Goal: Find specific page/section

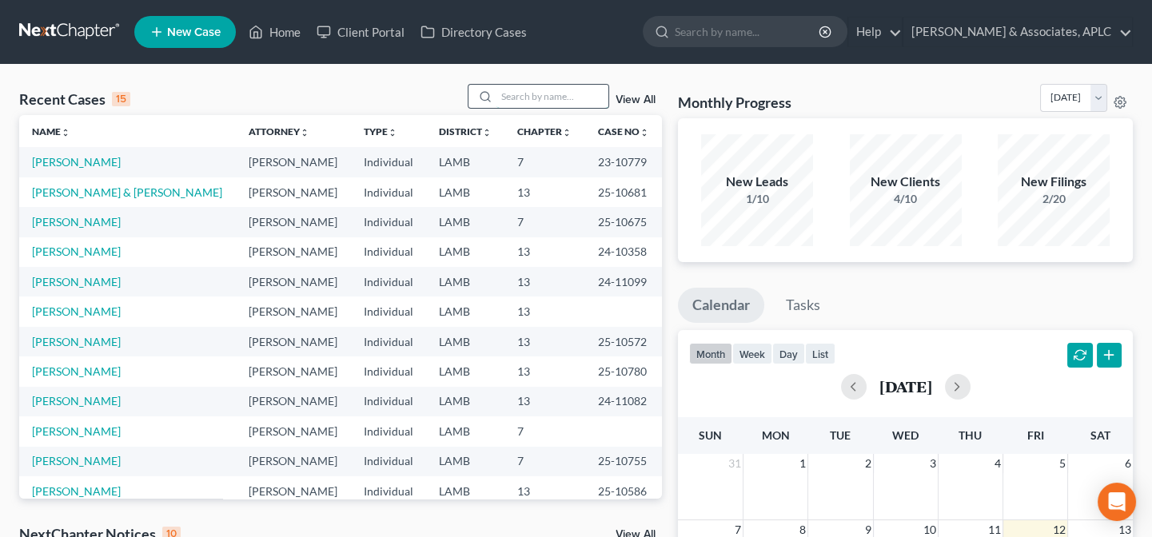
click at [551, 93] on input "search" at bounding box center [553, 96] width 112 height 23
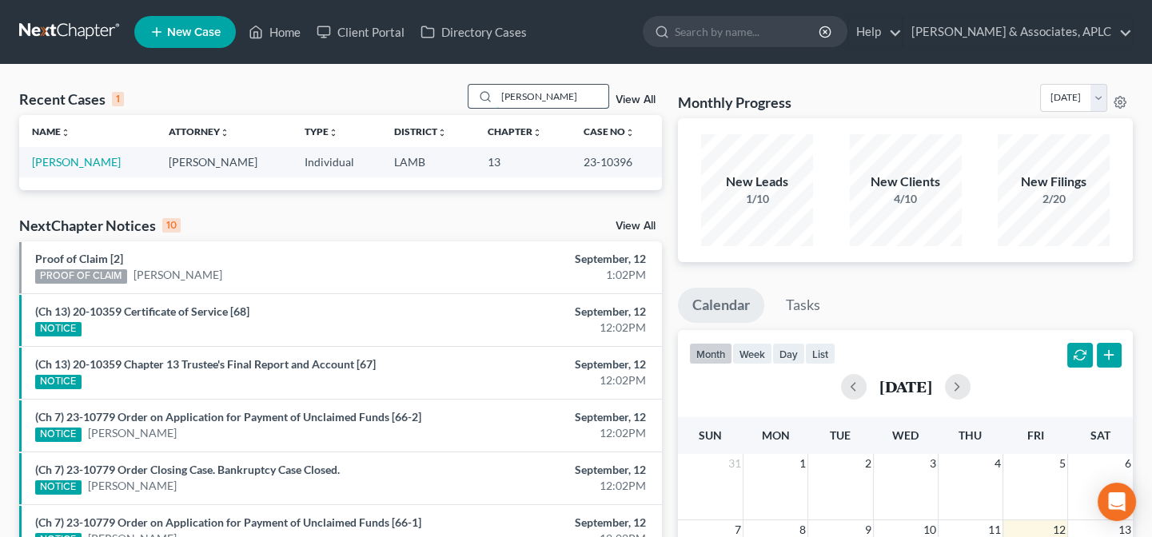
click at [553, 94] on input "[PERSON_NAME]" at bounding box center [553, 96] width 112 height 23
type input "b"
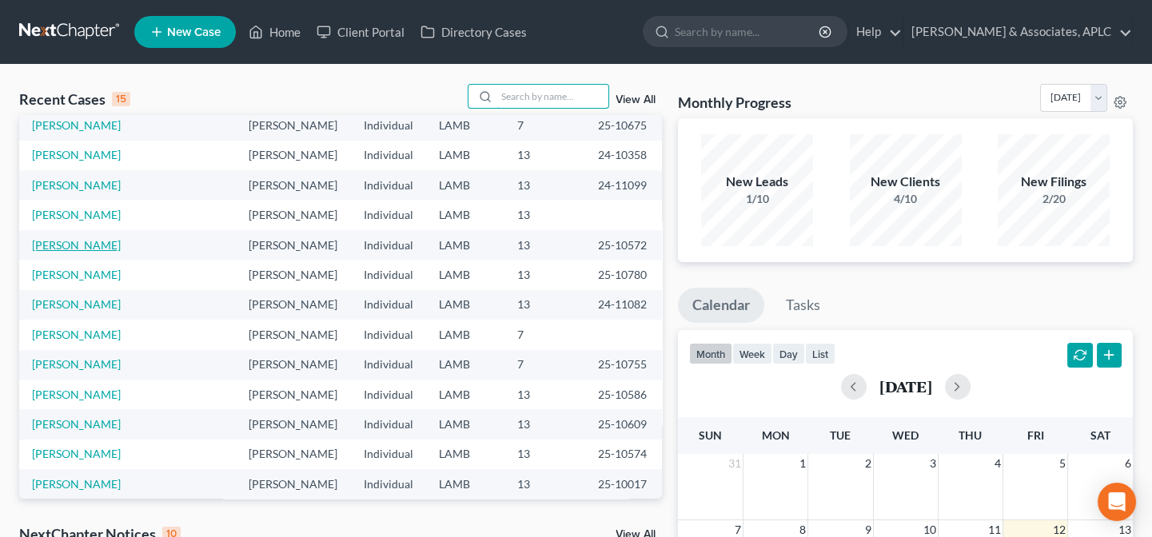
scroll to position [110, 0]
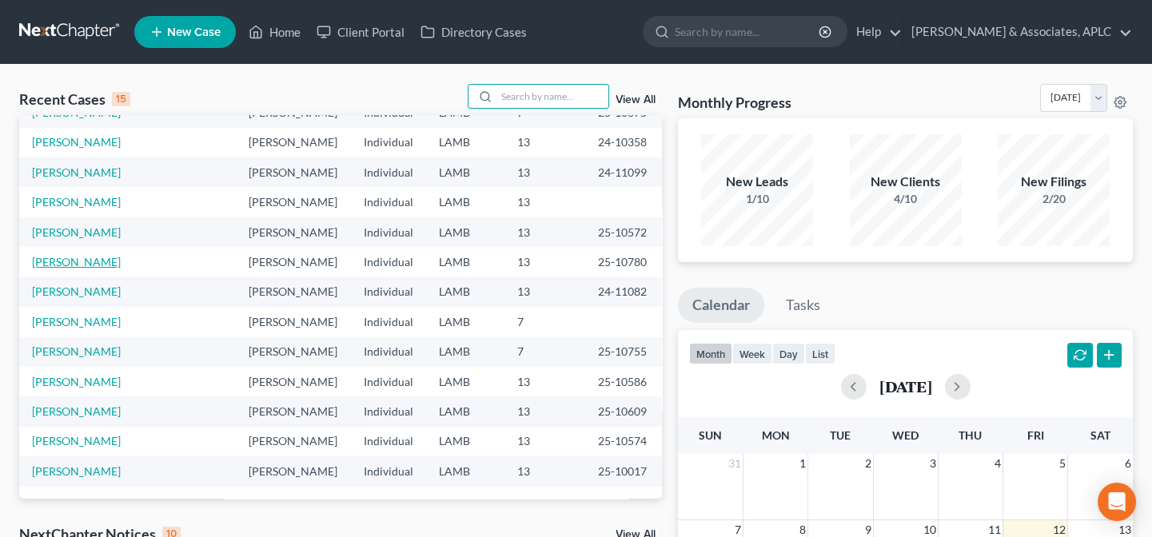
click at [69, 264] on link "[PERSON_NAME]" at bounding box center [76, 262] width 89 height 14
select select "8"
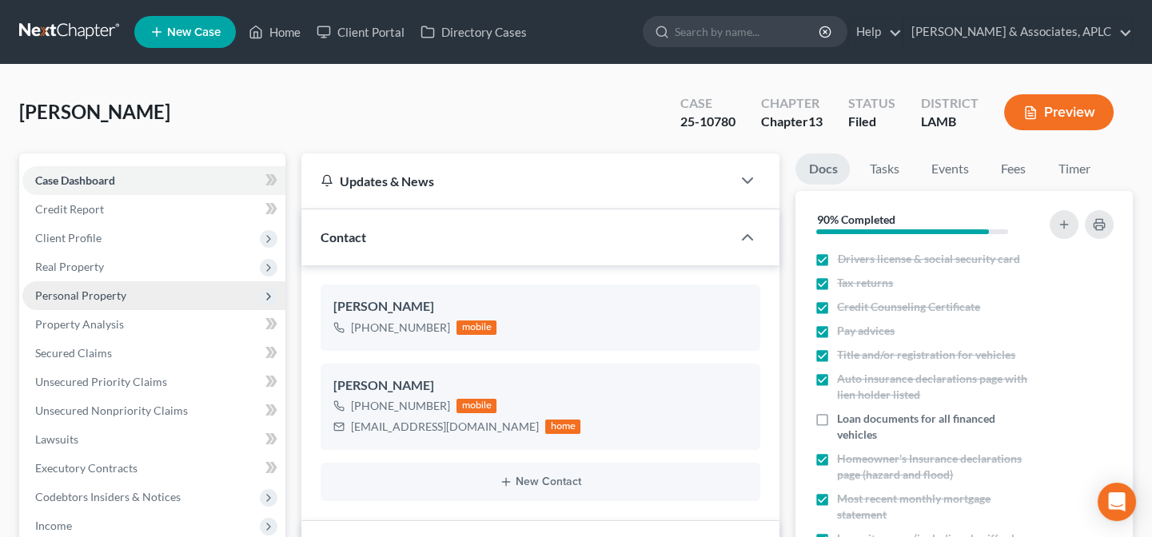
click at [98, 299] on span "Personal Property" at bounding box center [80, 296] width 91 height 14
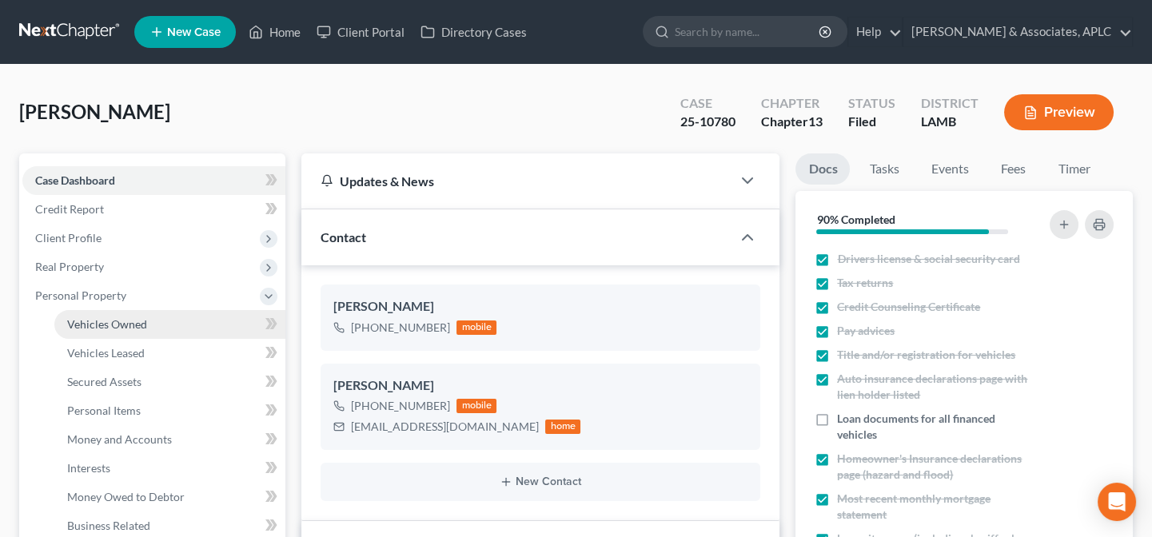
click at [104, 324] on span "Vehicles Owned" at bounding box center [107, 324] width 80 height 14
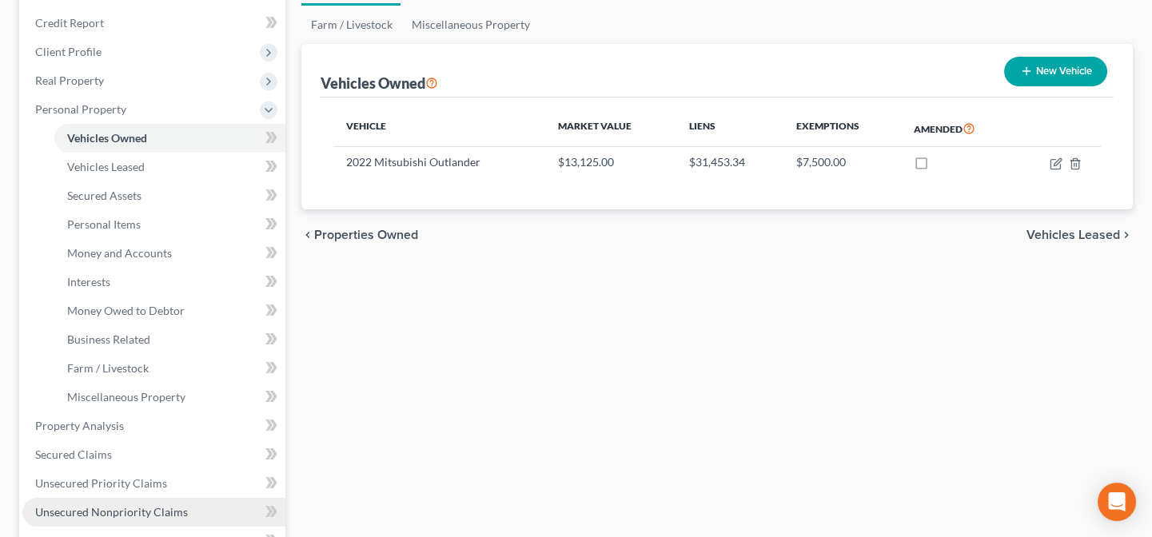
scroll to position [217, 0]
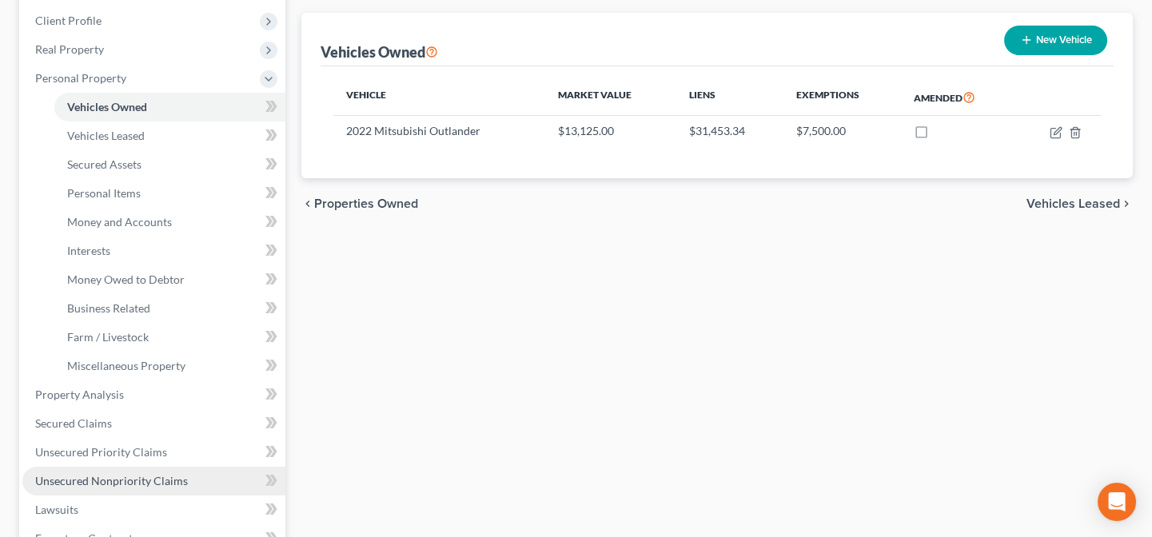
click at [131, 472] on link "Unsecured Nonpriority Claims" at bounding box center [153, 481] width 263 height 29
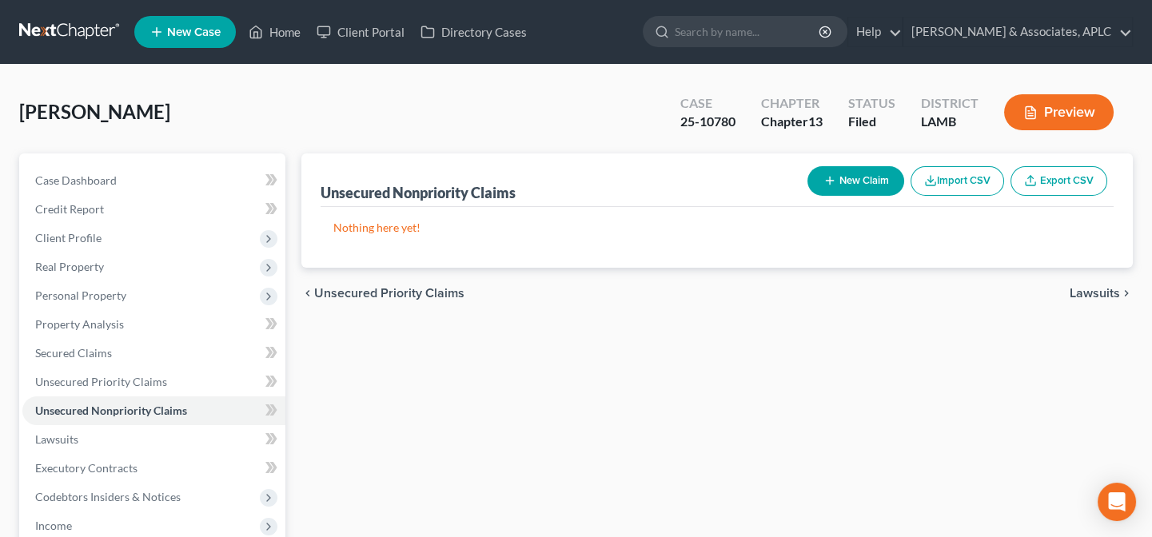
click at [292, 115] on div "[PERSON_NAME] Upgraded Case 25-10780 Chapter Chapter 13 Status [GEOGRAPHIC_DATA…" at bounding box center [576, 119] width 1114 height 70
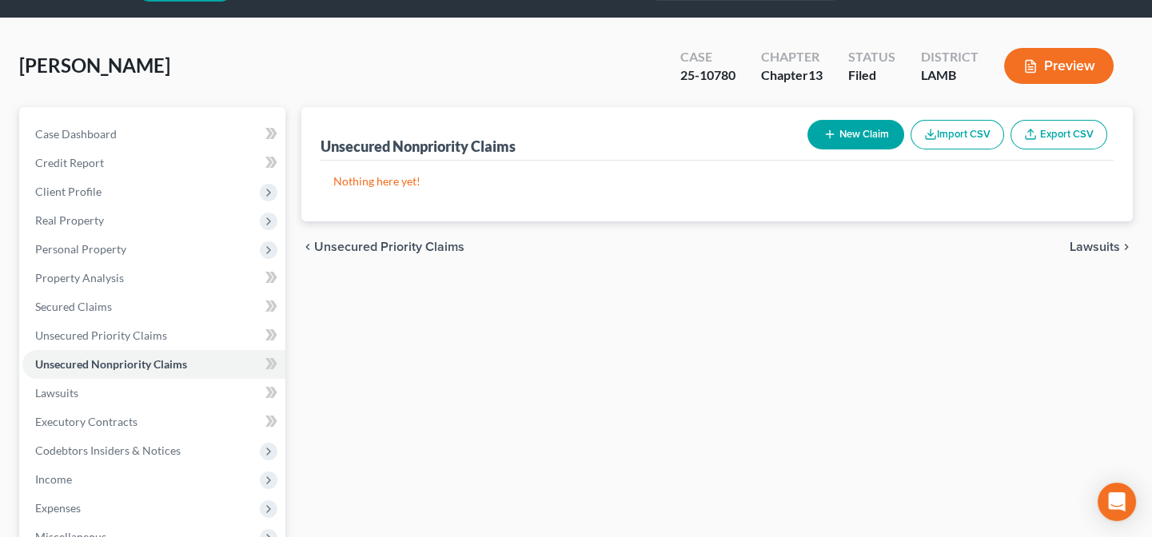
scroll to position [72, 0]
